Goal: Information Seeking & Learning: Learn about a topic

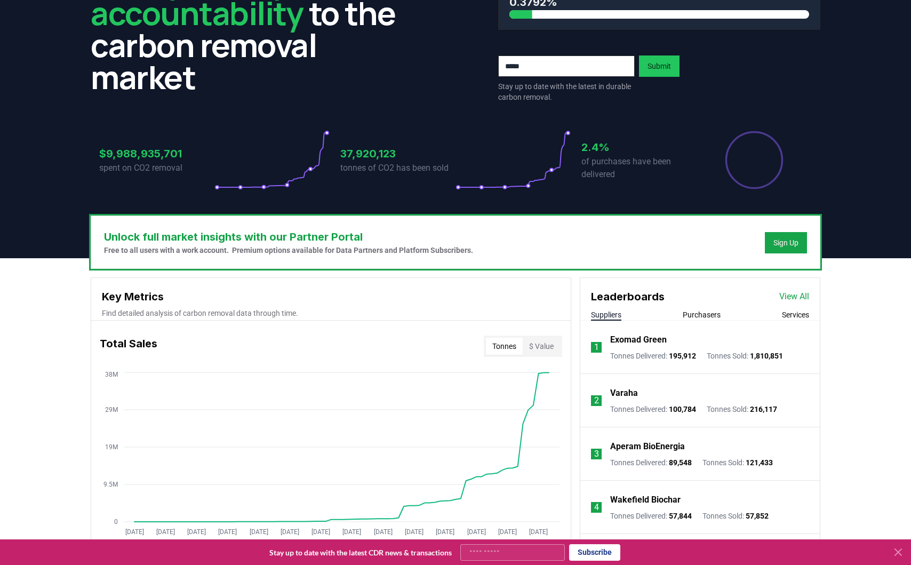
scroll to position [114, 0]
drag, startPoint x: 355, startPoint y: 154, endPoint x: 329, endPoint y: 152, distance: 25.7
click at [335, 152] on div "$9,988,935,701 spent on CO2 removal 37,920,123 tonnes of CO2 has been sold 2.4%…" at bounding box center [455, 161] width 712 height 60
click at [374, 163] on p "tonnes of CO2 has been sold" at bounding box center [397, 168] width 115 height 13
drag, startPoint x: 356, startPoint y: 156, endPoint x: 344, endPoint y: 156, distance: 11.7
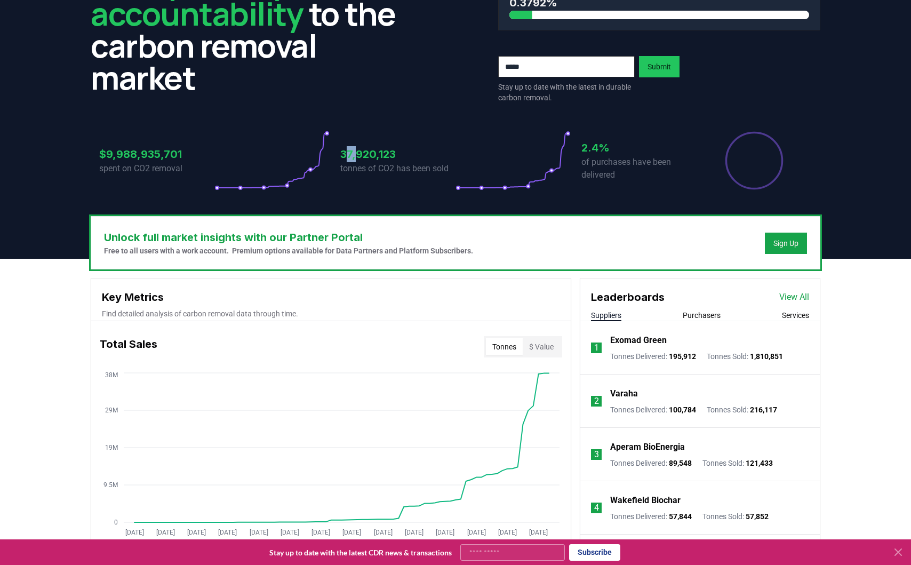
click at [344, 156] on h3 "37,920,123" at bounding box center [397, 154] width 115 height 16
click at [371, 157] on h3 "37,920,123" at bounding box center [397, 154] width 115 height 16
drag, startPoint x: 350, startPoint y: 156, endPoint x: 328, endPoint y: 156, distance: 22.4
click at [329, 156] on div "$9,988,935,701 spent on CO2 removal 37,920,123 tonnes of CO2 has been sold 2.4%…" at bounding box center [455, 161] width 712 height 60
click at [400, 183] on div "37,920,123 tonnes of CO2 has been sold" at bounding box center [397, 161] width 115 height 60
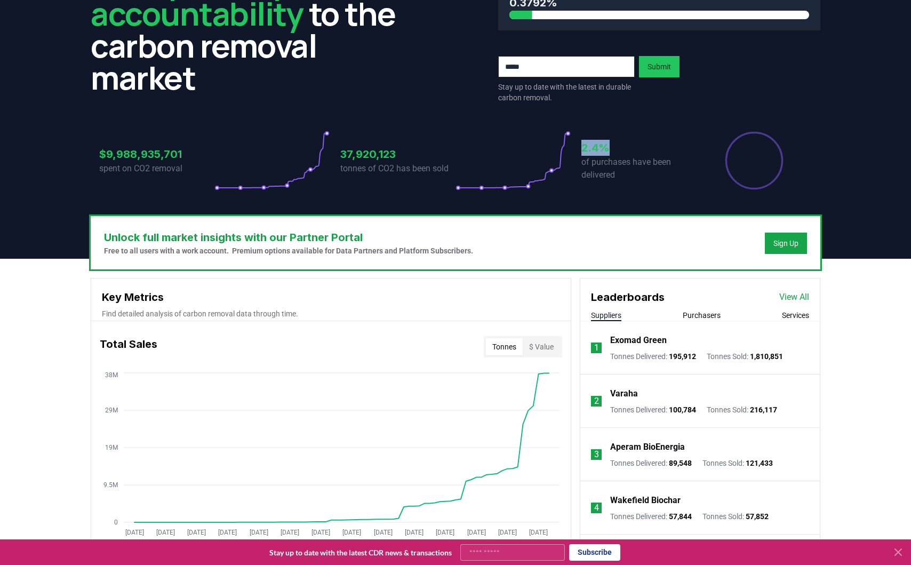
drag, startPoint x: 621, startPoint y: 146, endPoint x: 557, endPoint y: 146, distance: 63.4
click at [557, 146] on div "$9,988,935,701 spent on CO2 removal 37,920,123 tonnes of CO2 has been sold 2.4%…" at bounding box center [455, 161] width 712 height 60
click at [647, 168] on p "of purchases have been delivered" at bounding box center [638, 169] width 115 height 26
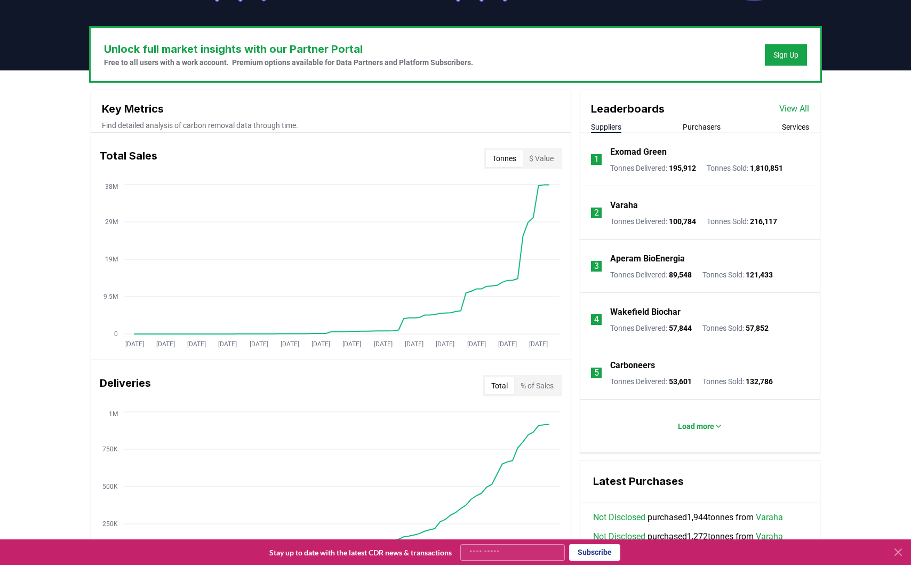
scroll to position [312, 0]
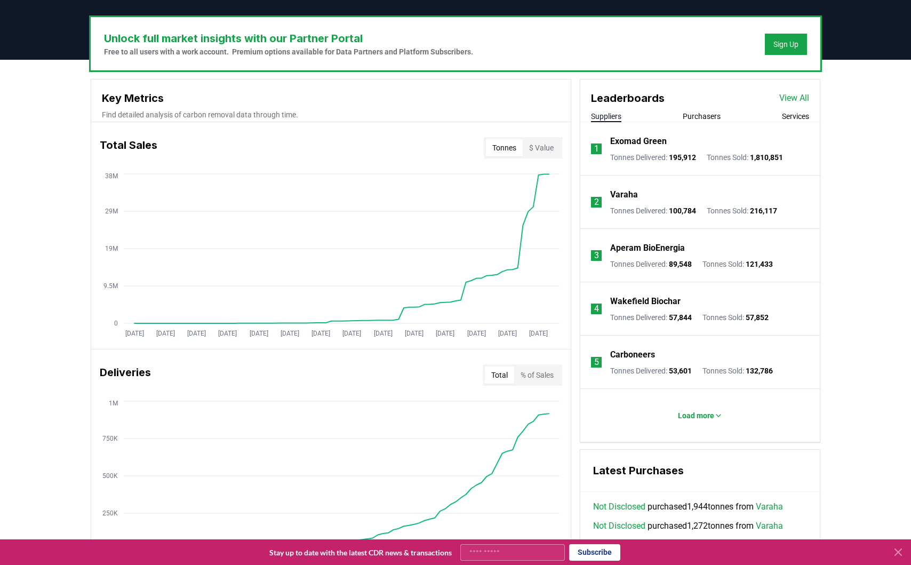
click at [521, 372] on button "% of Sales" at bounding box center [537, 374] width 46 height 17
click at [500, 372] on button "Total" at bounding box center [499, 374] width 29 height 17
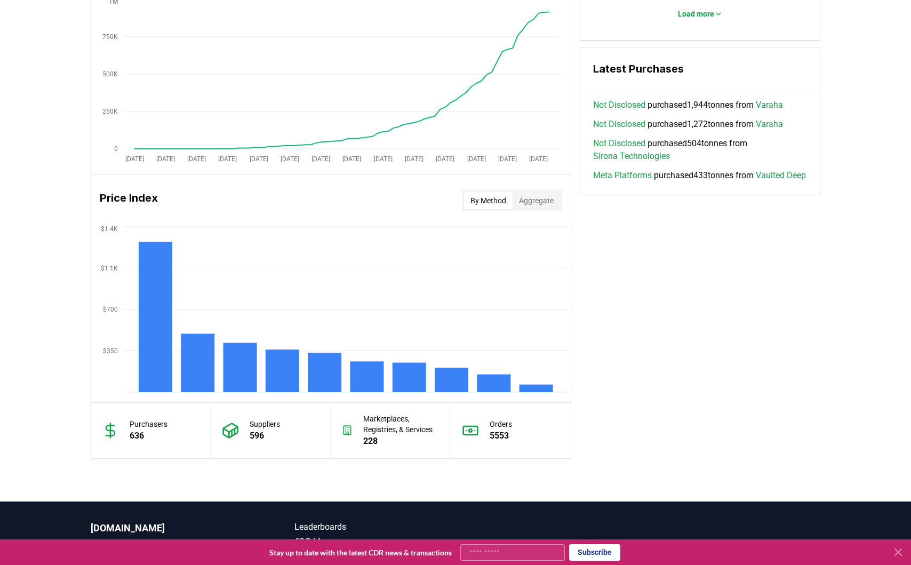
scroll to position [619, 0]
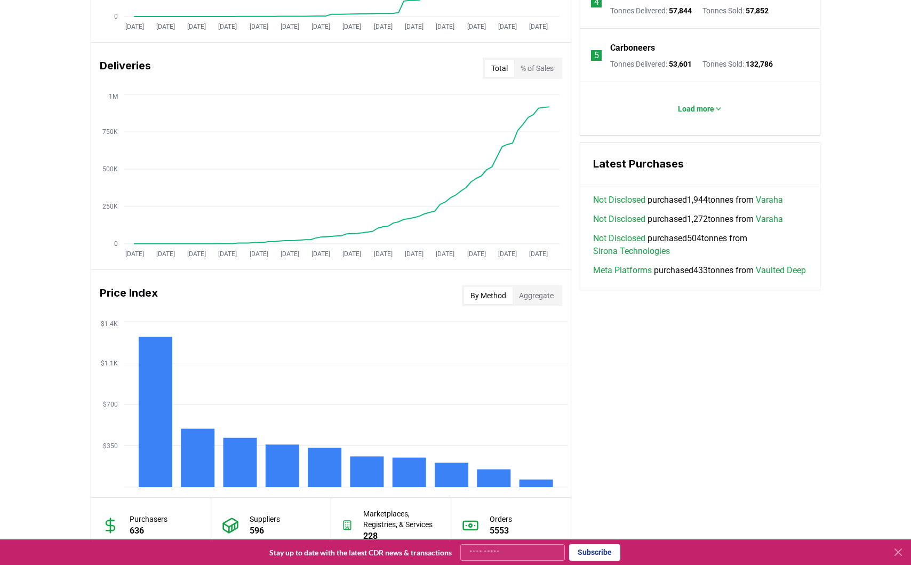
click at [521, 300] on button "Aggregate" at bounding box center [535, 295] width 47 height 17
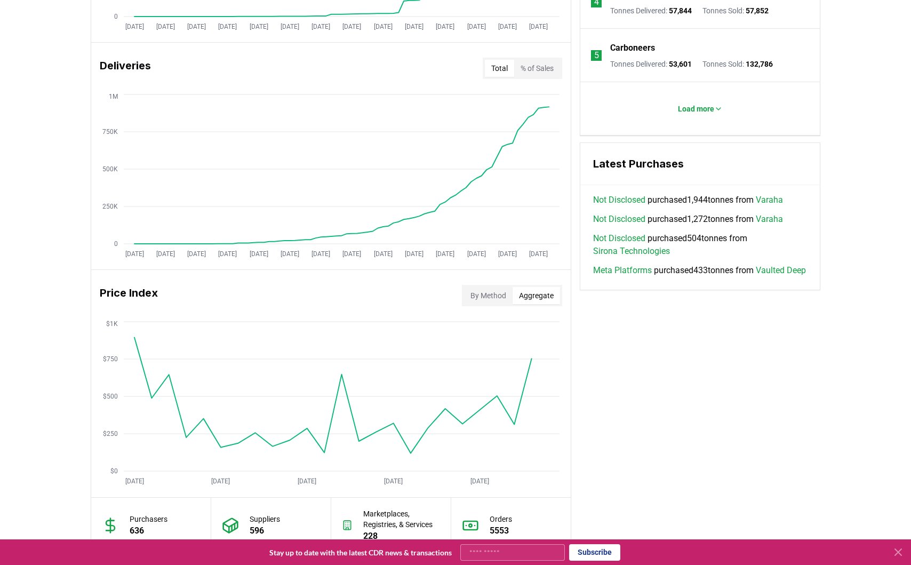
click at [474, 296] on button "By Method" at bounding box center [488, 295] width 49 height 17
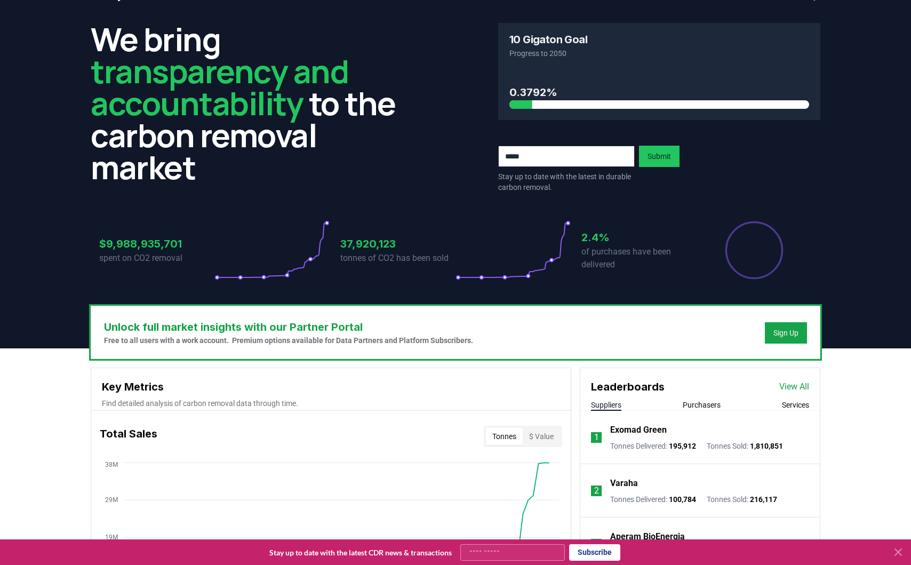
scroll to position [0, 0]
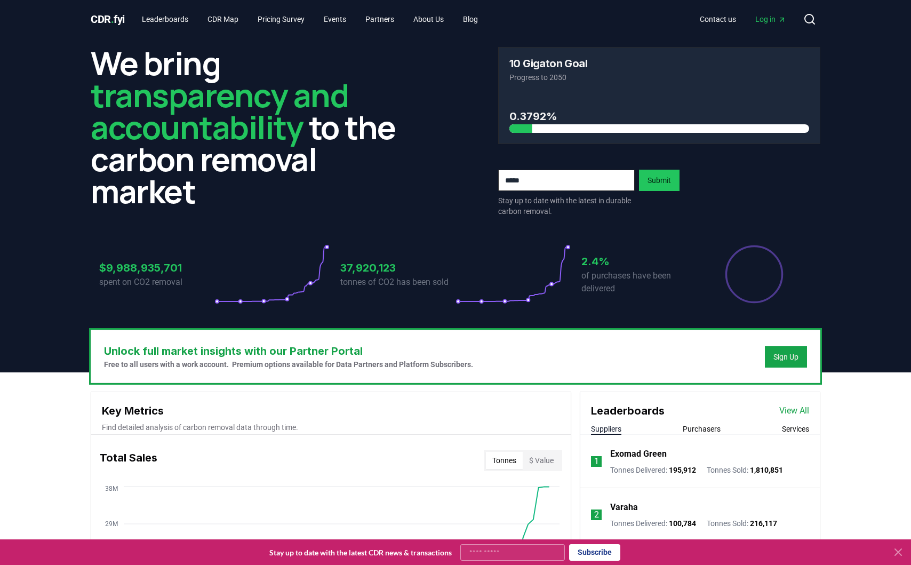
click at [550, 117] on h3 "0.3792%" at bounding box center [659, 116] width 300 height 16
click at [578, 118] on h3 "0.3792%" at bounding box center [659, 116] width 300 height 16
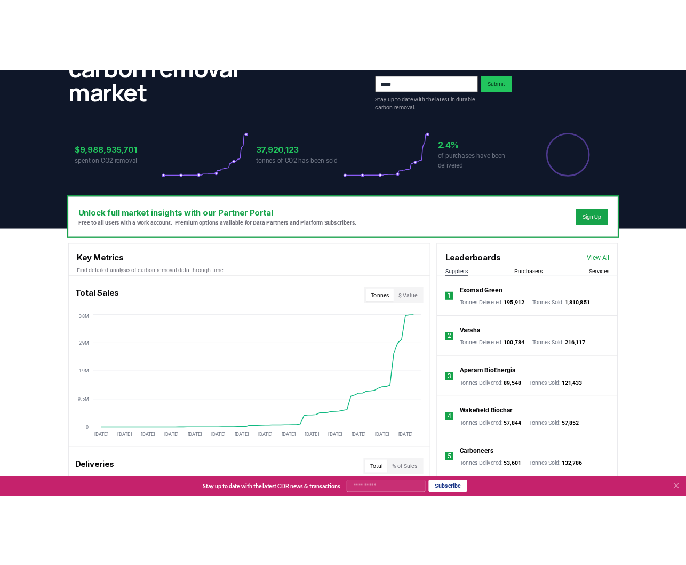
scroll to position [160, 0]
